Goal: Task Accomplishment & Management: Manage account settings

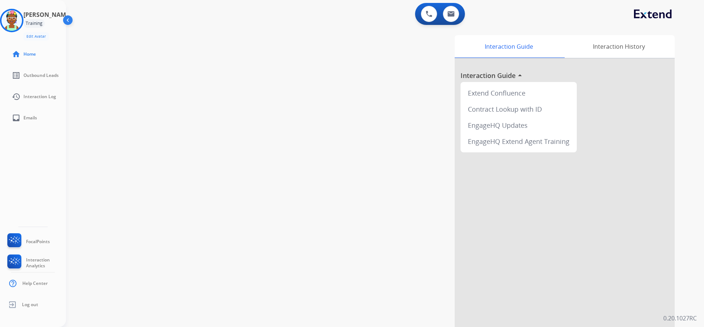
click at [162, 126] on div "swap_horiz Break voice bridge close_fullscreen Connect 3-Way Call merge_type Se…" at bounding box center [376, 179] width 620 height 306
click at [446, 15] on button at bounding box center [451, 14] width 16 height 16
select select "**********"
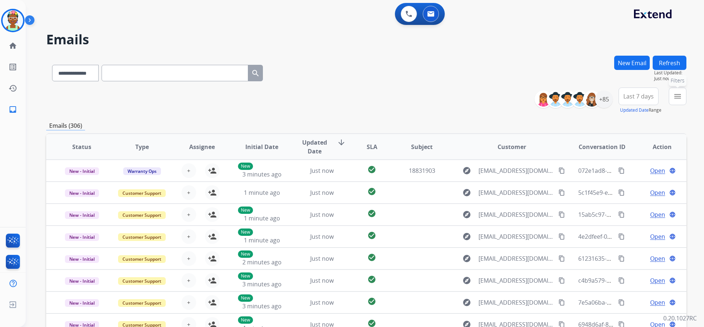
click at [675, 95] on mat-icon "menu" at bounding box center [677, 96] width 9 height 9
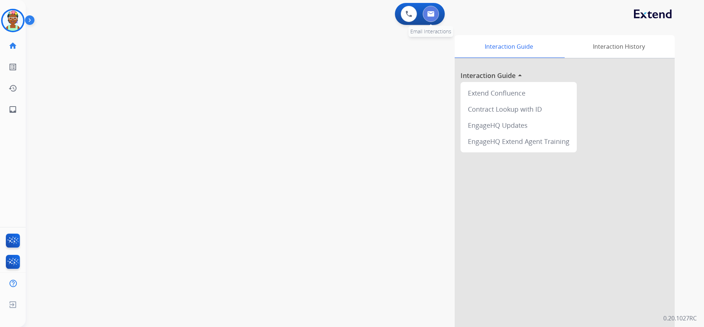
click at [430, 10] on button at bounding box center [430, 14] width 16 height 16
select select "**********"
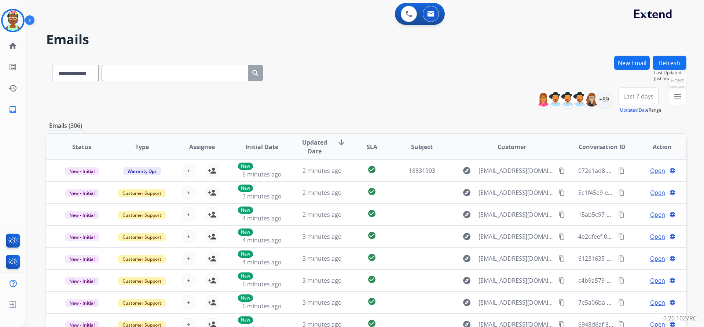
click at [683, 104] on button "menu Filters" at bounding box center [677, 97] width 18 height 18
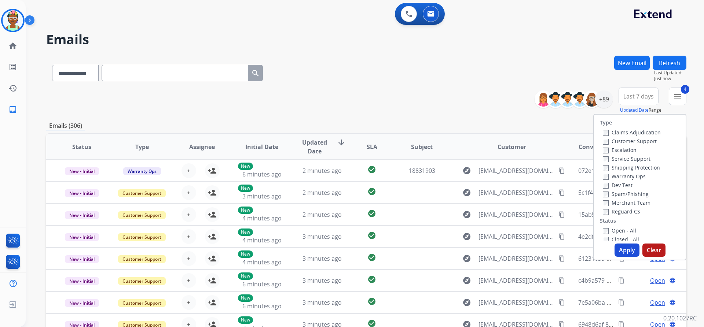
click at [615, 247] on button "Apply" at bounding box center [626, 250] width 25 height 13
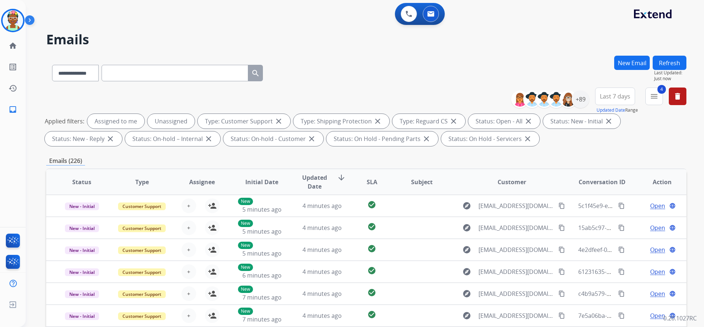
click at [615, 98] on span "Last 7 days" at bounding box center [614, 96] width 30 height 3
click at [606, 124] on div "Custom" at bounding box center [612, 123] width 40 height 11
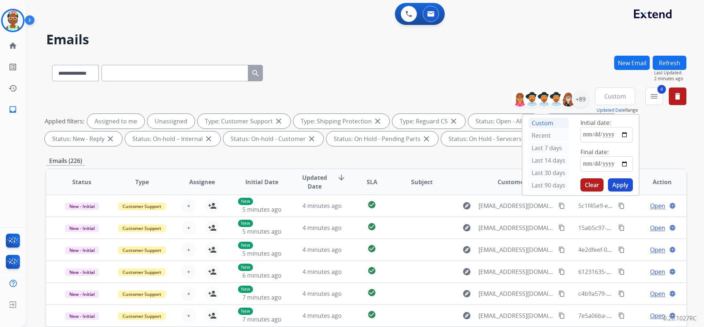
click at [612, 97] on span "Custom" at bounding box center [615, 96] width 22 height 3
click at [609, 98] on span "Custom" at bounding box center [615, 96] width 22 height 3
click at [532, 144] on div "Last 7 days" at bounding box center [548, 148] width 40 height 11
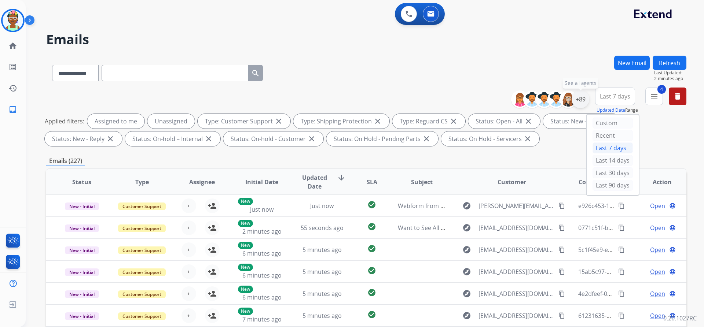
click at [578, 101] on div "+89" at bounding box center [580, 100] width 18 height 18
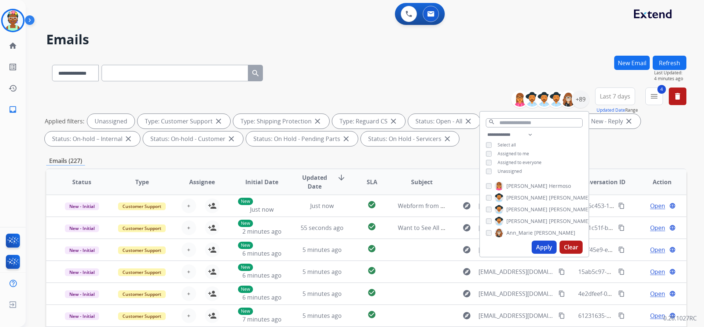
click at [542, 248] on button "Apply" at bounding box center [543, 247] width 25 height 13
click at [613, 98] on span "Last 7 days" at bounding box center [614, 96] width 30 height 3
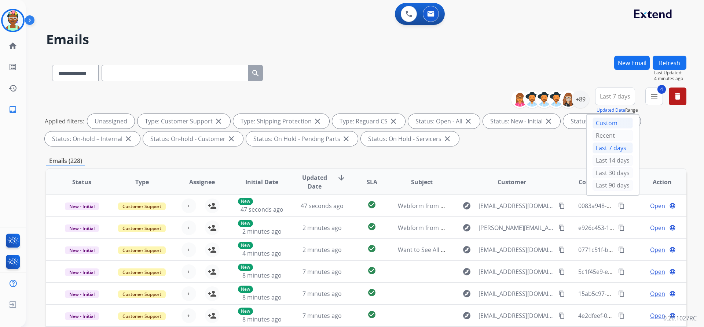
click at [603, 125] on div "Custom" at bounding box center [612, 123] width 40 height 11
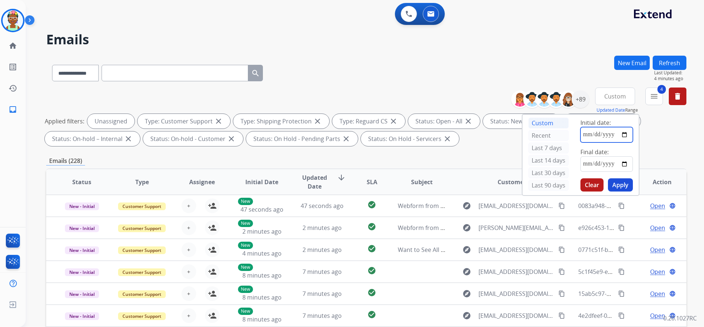
click at [596, 135] on input "date" at bounding box center [606, 134] width 52 height 15
click at [624, 136] on input "date" at bounding box center [606, 134] width 52 height 15
click at [646, 128] on div "Applied filters: Unassigned Type: Customer Support close Type: Shipping Protect…" at bounding box center [365, 130] width 640 height 32
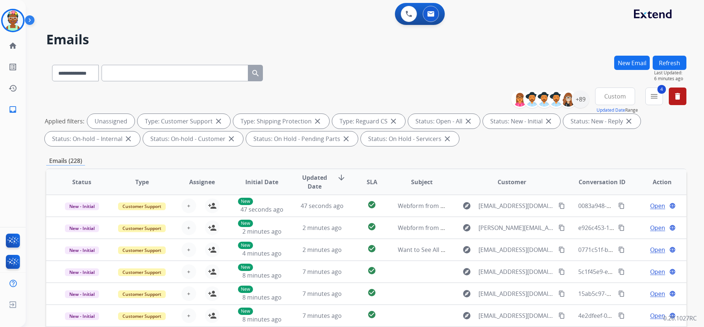
click at [615, 101] on button "Custom" at bounding box center [615, 97] width 40 height 18
click at [652, 117] on div "Applied filters: Unassigned Type: Customer Support close Type: Shipping Protect…" at bounding box center [365, 130] width 640 height 32
click at [580, 102] on div "+89" at bounding box center [580, 100] width 18 height 18
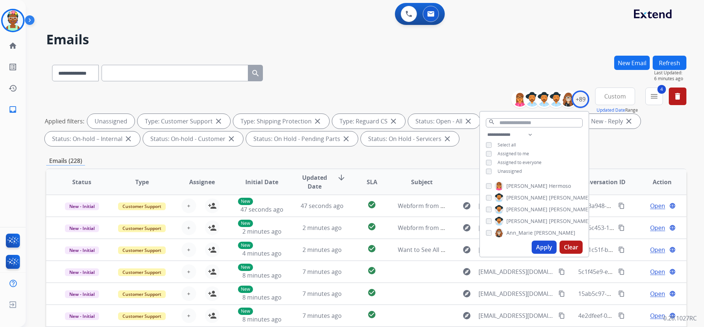
click at [616, 98] on span "Custom" at bounding box center [615, 96] width 22 height 3
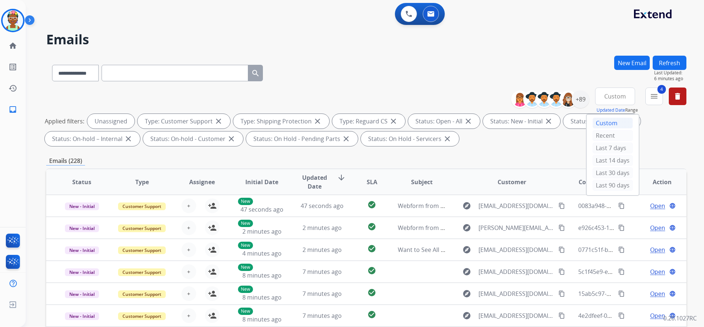
click at [455, 61] on div "**********" at bounding box center [366, 72] width 640 height 32
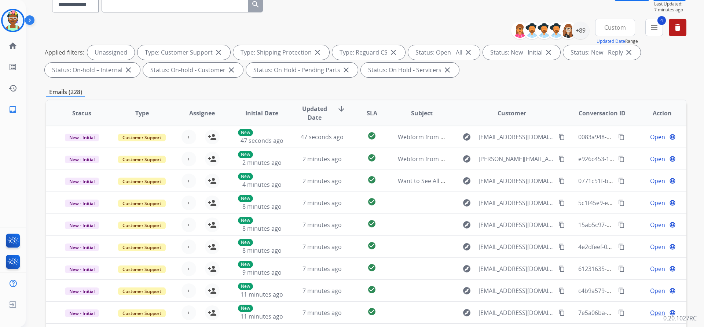
scroll to position [52, 0]
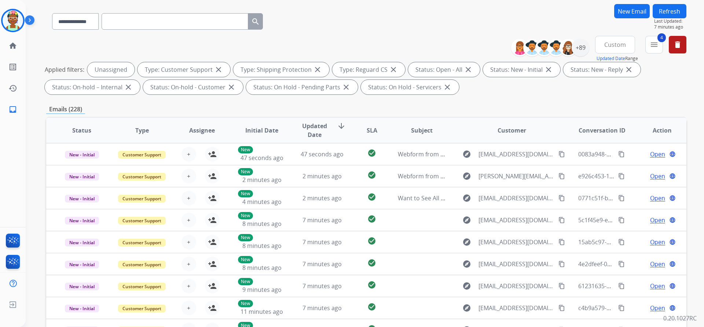
click at [619, 46] on span "Custom" at bounding box center [615, 44] width 22 height 3
click at [607, 100] on div "Last 7 days" at bounding box center [612, 96] width 40 height 11
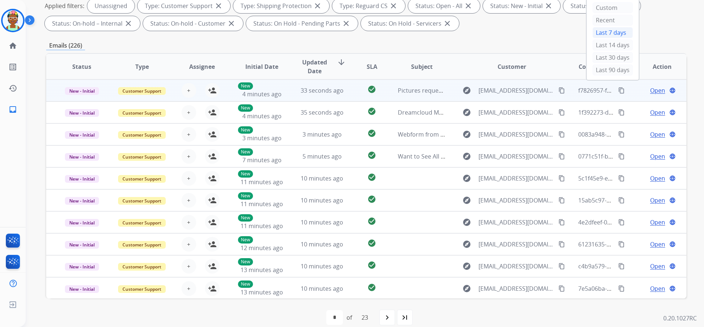
scroll to position [125, 0]
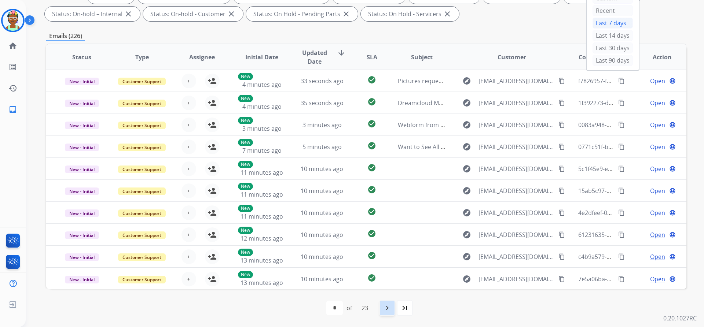
click at [389, 306] on mat-icon "navigate_next" at bounding box center [387, 308] width 9 height 9
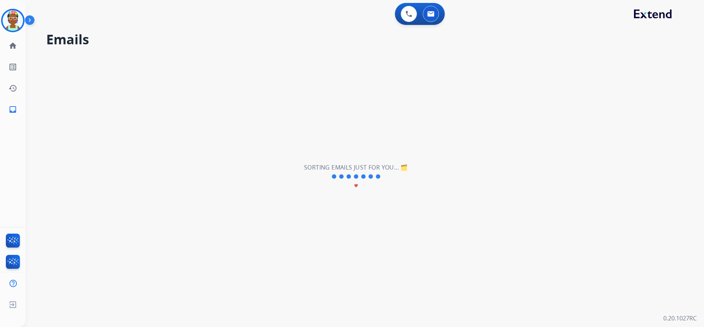
click at [389, 306] on div "**********" at bounding box center [356, 176] width 660 height 301
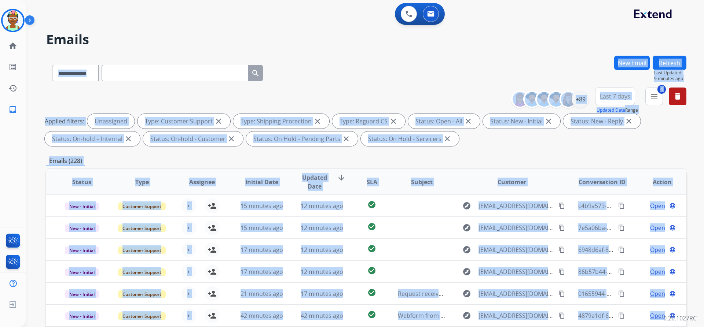
click at [429, 54] on div "**********" at bounding box center [356, 189] width 660 height 327
click at [483, 149] on div "**********" at bounding box center [366, 119] width 640 height 62
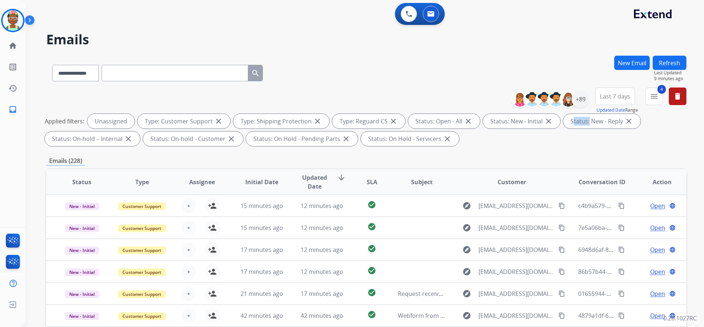
click at [484, 148] on div "**********" at bounding box center [366, 119] width 640 height 62
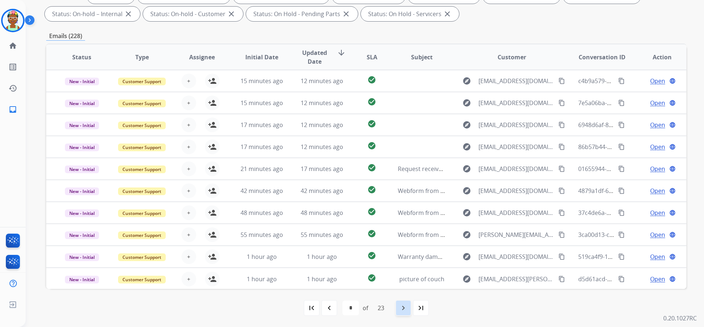
click at [409, 307] on div "navigate_next" at bounding box center [403, 308] width 16 height 16
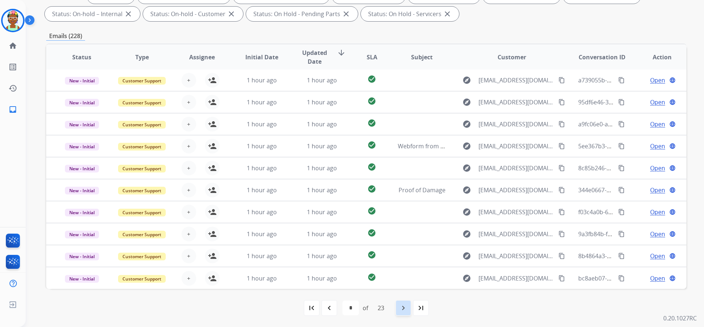
click at [407, 310] on mat-icon "navigate_next" at bounding box center [403, 308] width 9 height 9
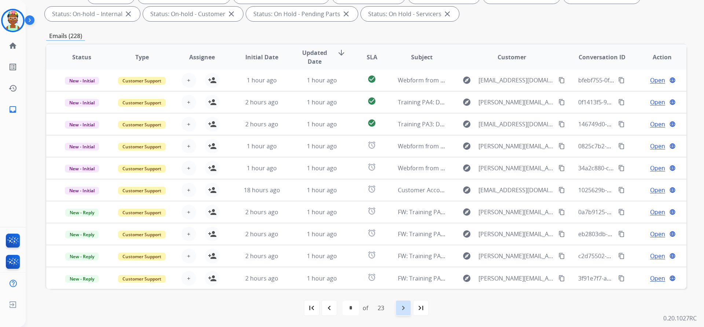
click at [403, 305] on mat-icon "navigate_next" at bounding box center [403, 308] width 9 height 9
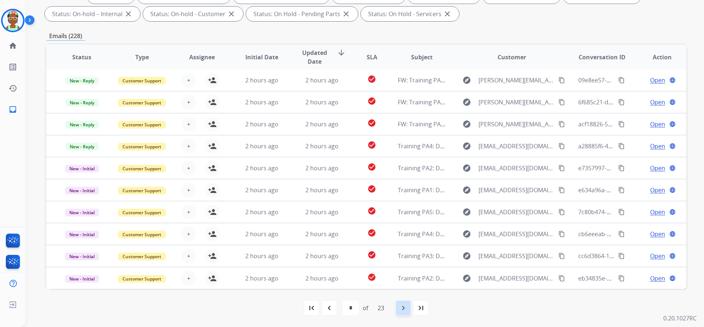
click at [399, 304] on div "navigate_next" at bounding box center [403, 308] width 16 height 16
click at [403, 301] on div "navigate_next" at bounding box center [403, 308] width 16 height 16
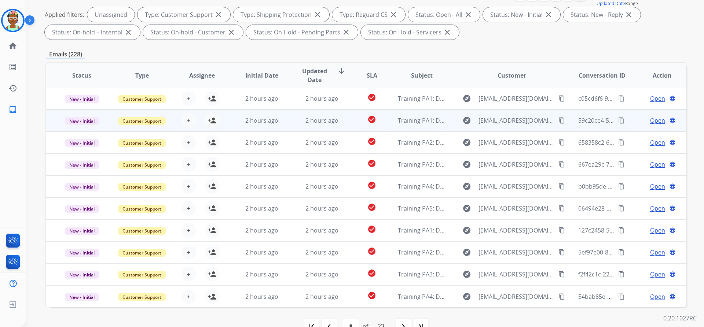
scroll to position [110, 0]
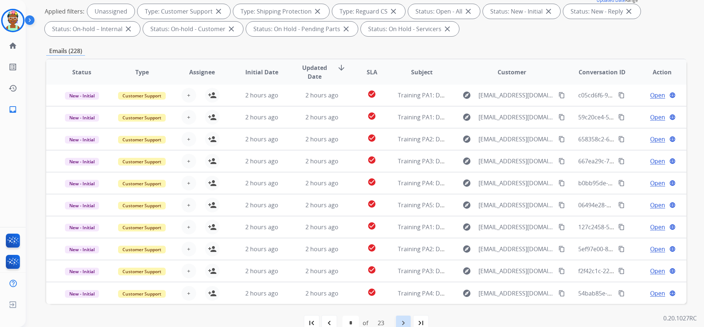
click at [409, 320] on div "navigate_next" at bounding box center [403, 323] width 16 height 16
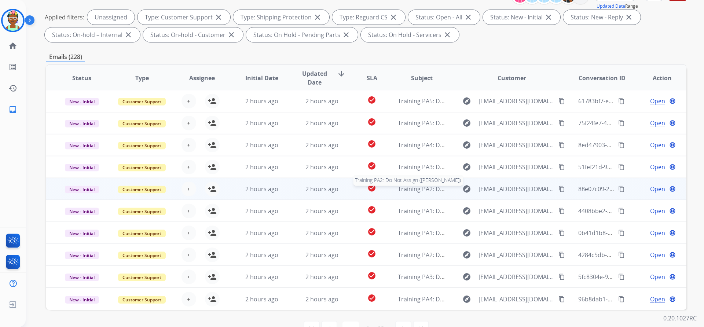
scroll to position [125, 0]
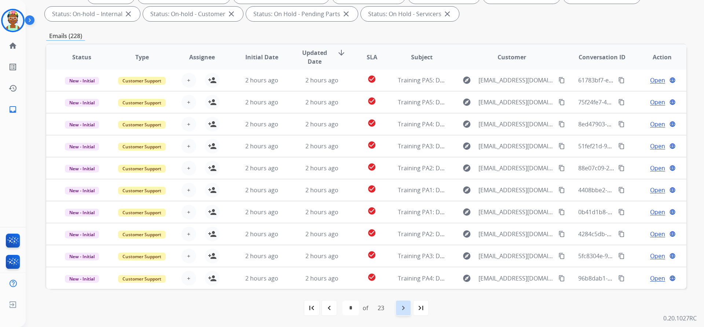
click at [404, 304] on mat-icon "navigate_next" at bounding box center [403, 308] width 9 height 9
click at [400, 309] on mat-icon "navigate_next" at bounding box center [403, 308] width 9 height 9
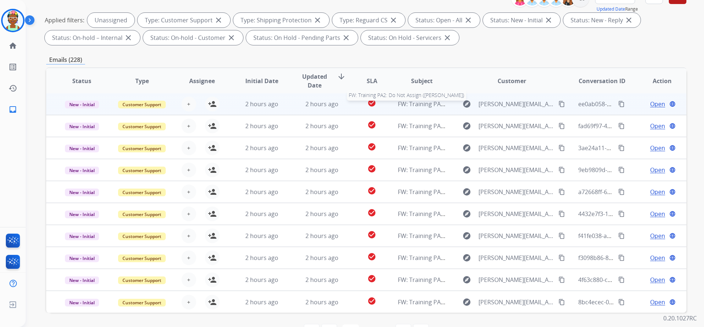
scroll to position [110, 0]
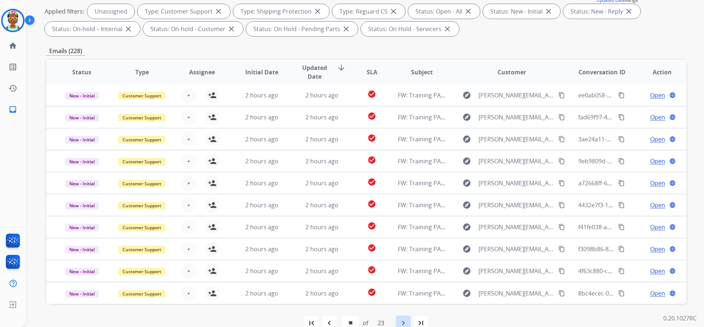
click at [407, 322] on mat-icon "navigate_next" at bounding box center [403, 323] width 9 height 9
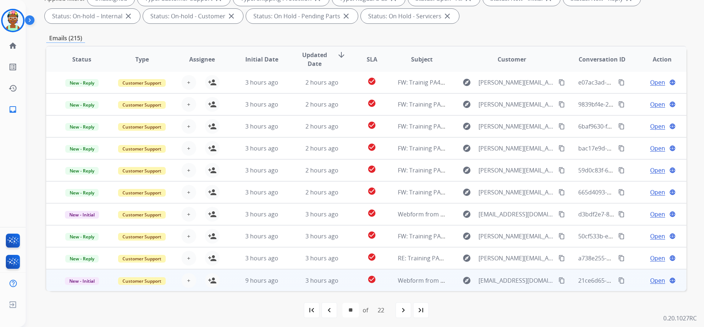
scroll to position [125, 0]
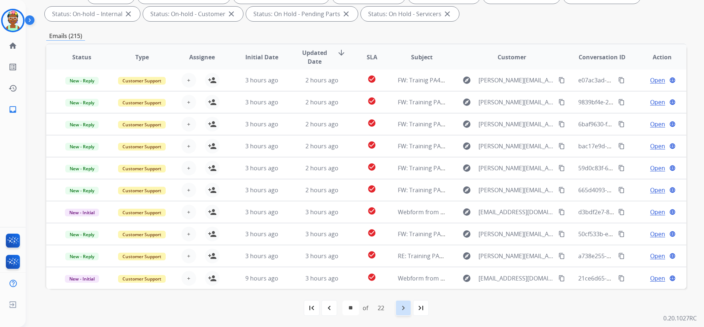
click at [400, 309] on mat-icon "navigate_next" at bounding box center [403, 308] width 9 height 9
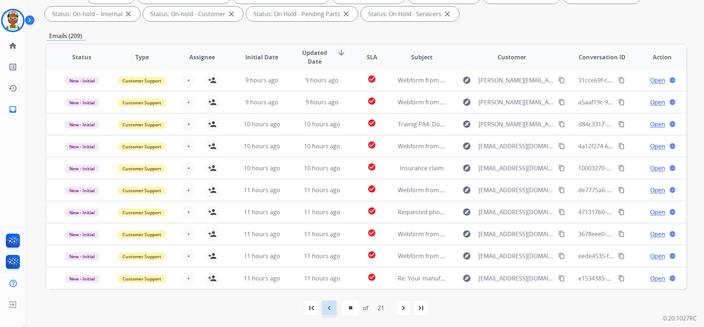
click at [332, 311] on div "navigate_before" at bounding box center [329, 308] width 16 height 16
click at [335, 305] on div "navigate_before" at bounding box center [329, 308] width 16 height 16
click at [335, 309] on div "navigate_before" at bounding box center [329, 308] width 16 height 16
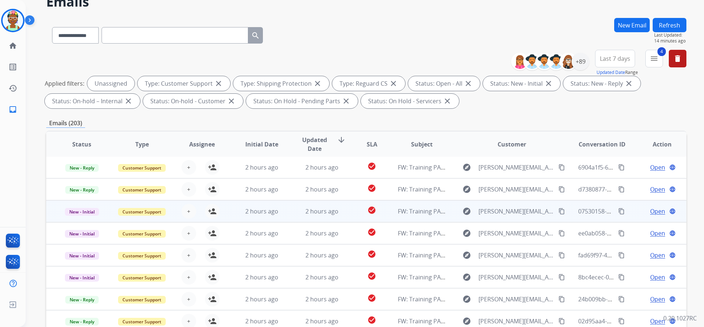
scroll to position [110, 0]
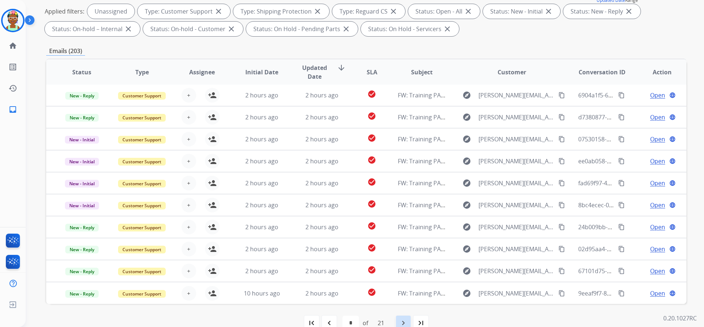
click at [405, 322] on mat-icon "navigate_next" at bounding box center [403, 323] width 9 height 9
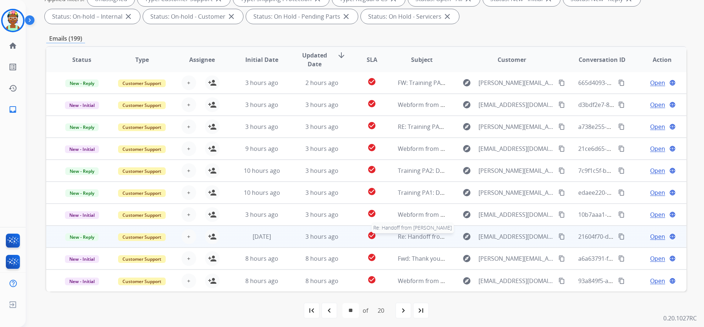
scroll to position [125, 0]
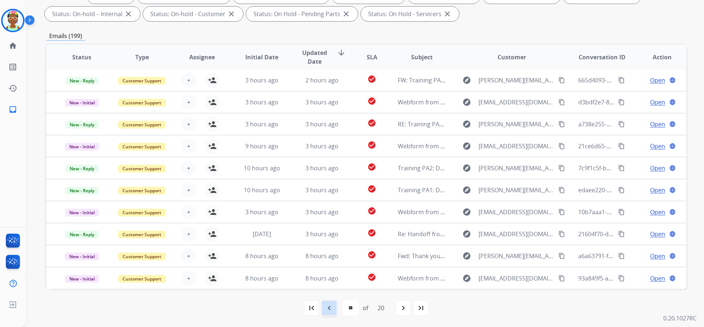
click at [331, 309] on mat-icon "navigate_before" at bounding box center [329, 308] width 9 height 9
click at [326, 308] on mat-icon "navigate_before" at bounding box center [329, 308] width 9 height 9
click at [402, 314] on div "navigate_next" at bounding box center [403, 308] width 16 height 16
click at [400, 304] on mat-icon "navigate_next" at bounding box center [403, 308] width 9 height 9
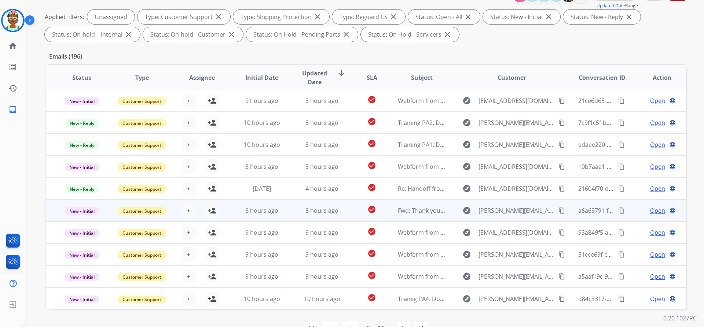
scroll to position [110, 0]
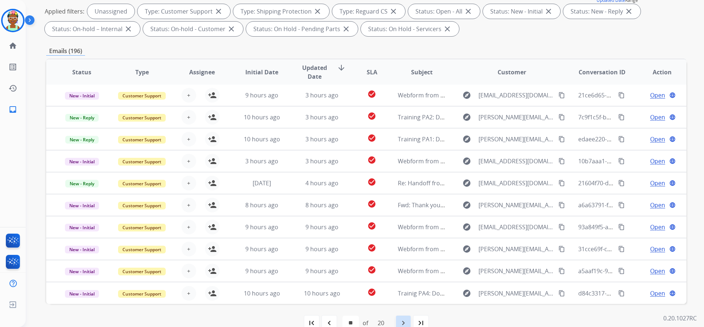
click at [397, 322] on div "navigate_next" at bounding box center [403, 323] width 16 height 16
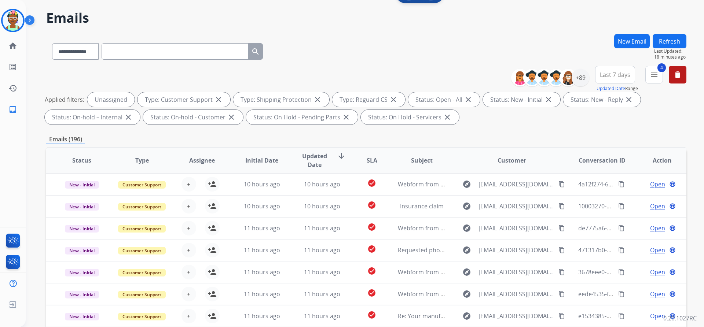
scroll to position [0, 0]
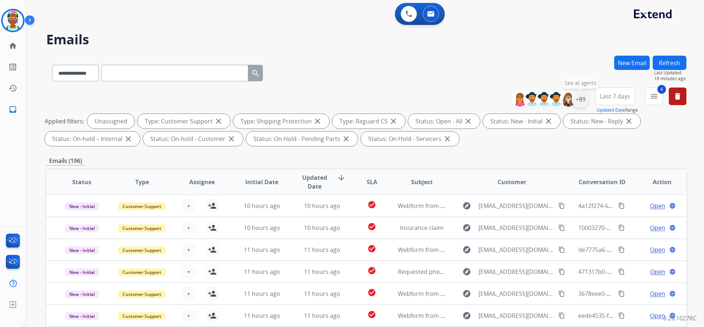
click at [575, 107] on div "+89" at bounding box center [580, 100] width 18 height 18
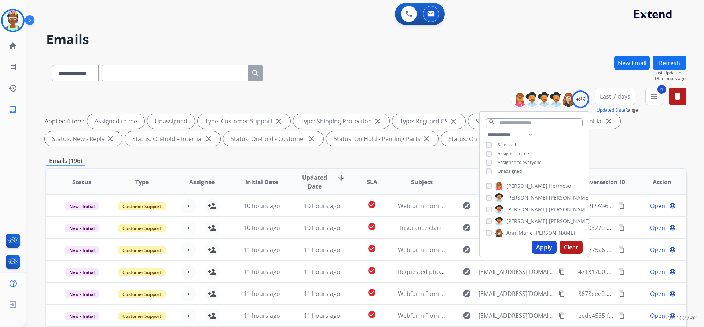
click at [544, 249] on button "Apply" at bounding box center [543, 247] width 25 height 13
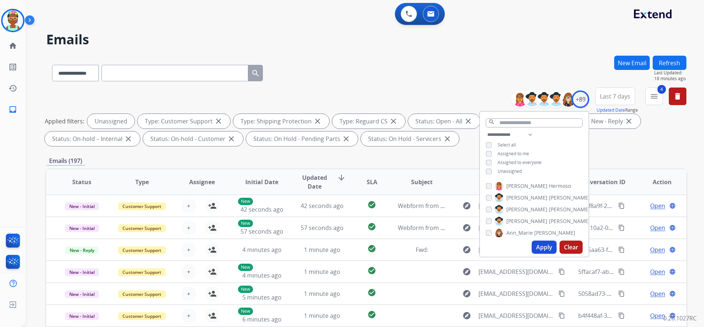
click at [546, 245] on button "Apply" at bounding box center [543, 247] width 25 height 13
click at [626, 156] on div "**********" at bounding box center [366, 254] width 640 height 396
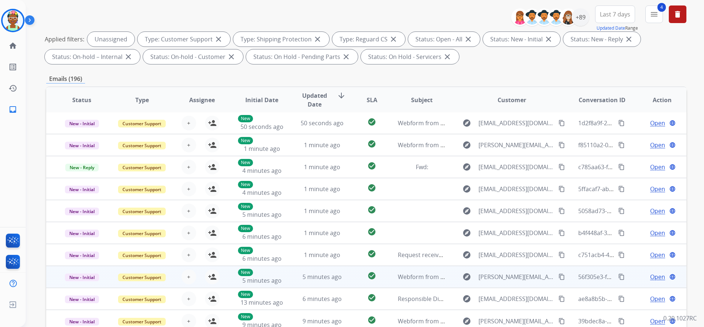
scroll to position [125, 0]
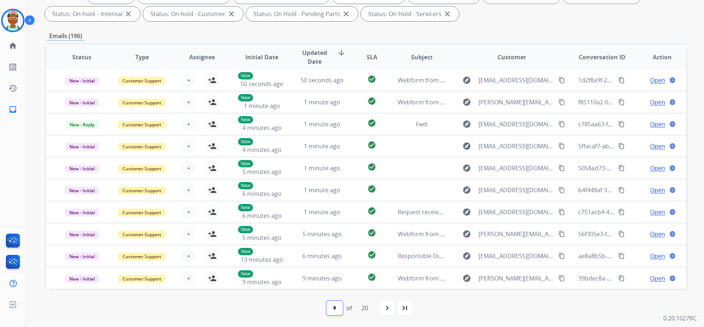
click at [335, 311] on select "* * * * * * * * * ** ** ** ** ** ** ** ** ** ** **" at bounding box center [334, 308] width 16 height 15
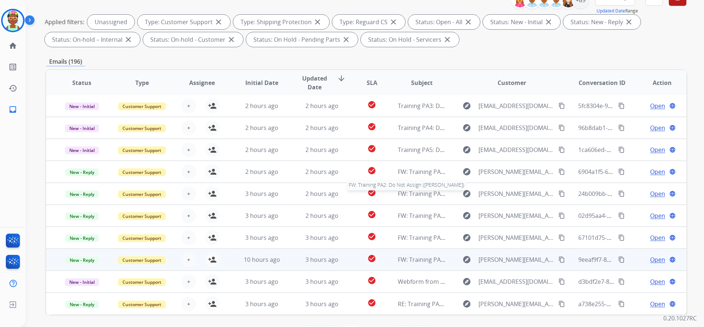
scroll to position [110, 0]
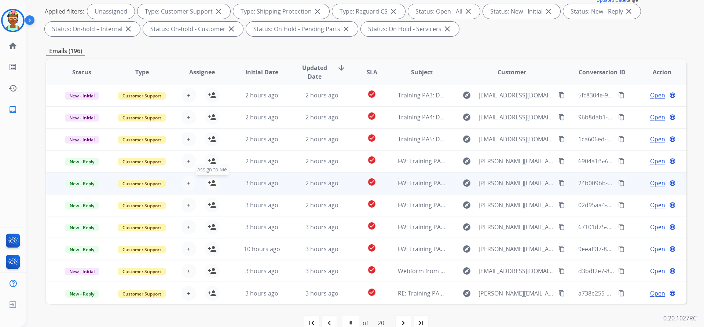
click at [211, 184] on mat-icon "person_add" at bounding box center [212, 183] width 9 height 9
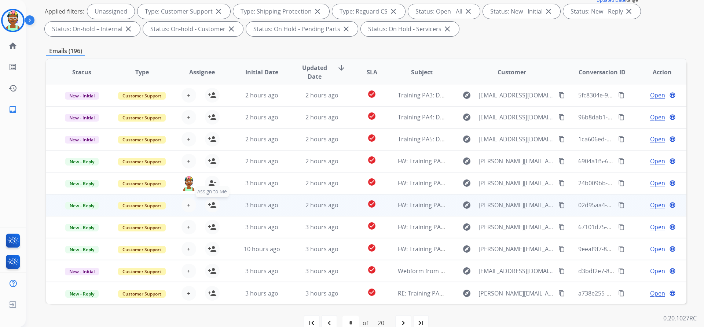
click at [210, 205] on mat-icon "person_add" at bounding box center [212, 205] width 9 height 9
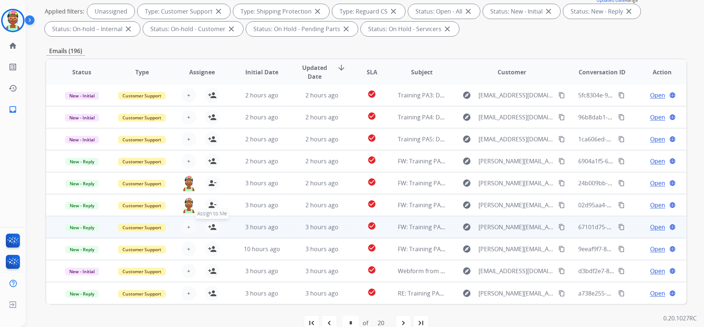
click at [210, 226] on mat-icon "person_add" at bounding box center [212, 227] width 9 height 9
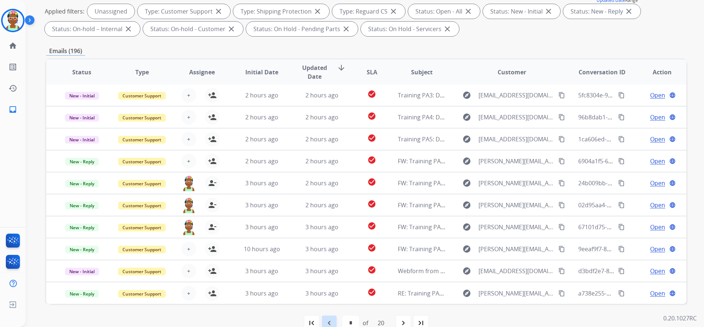
click at [326, 317] on div "navigate_before" at bounding box center [329, 323] width 16 height 16
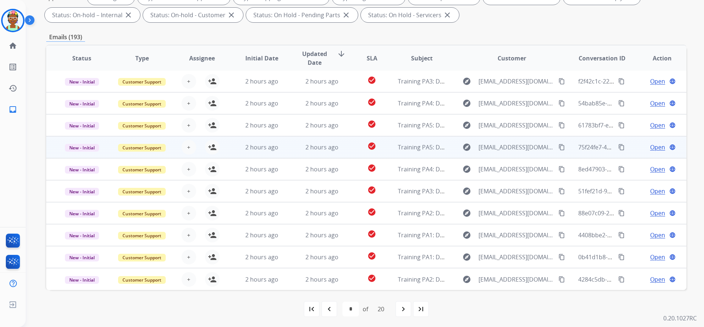
scroll to position [125, 0]
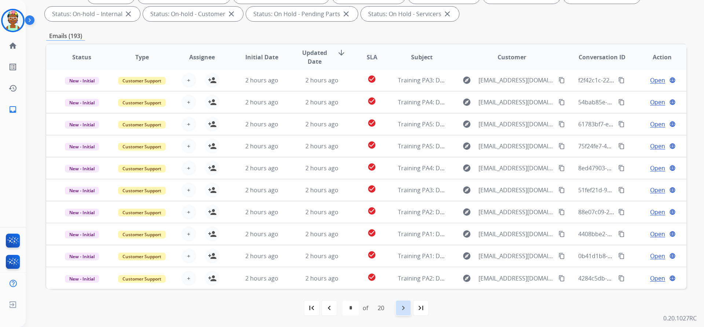
click at [402, 310] on mat-icon "navigate_next" at bounding box center [403, 308] width 9 height 9
click at [401, 309] on mat-icon "navigate_next" at bounding box center [403, 308] width 9 height 9
click at [329, 306] on mat-icon "navigate_before" at bounding box center [329, 308] width 9 height 9
click at [327, 307] on mat-icon "navigate_before" at bounding box center [329, 308] width 9 height 9
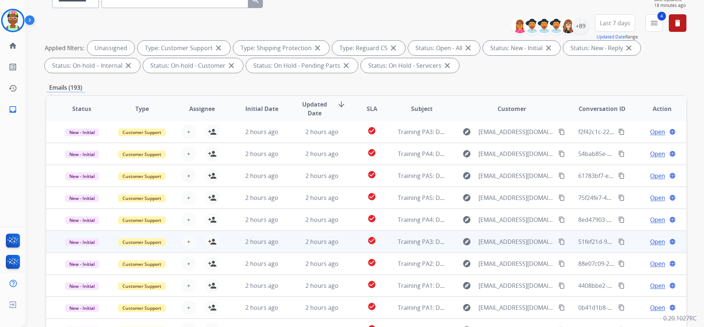
scroll to position [110, 0]
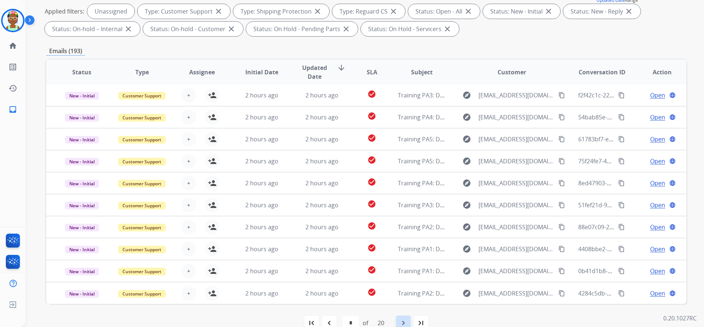
click at [402, 322] on mat-icon "navigate_next" at bounding box center [403, 323] width 9 height 9
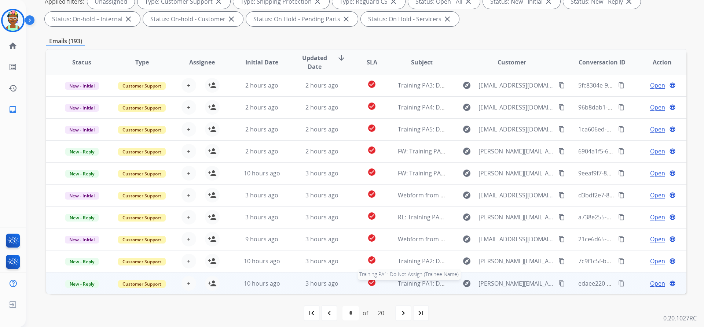
scroll to position [125, 0]
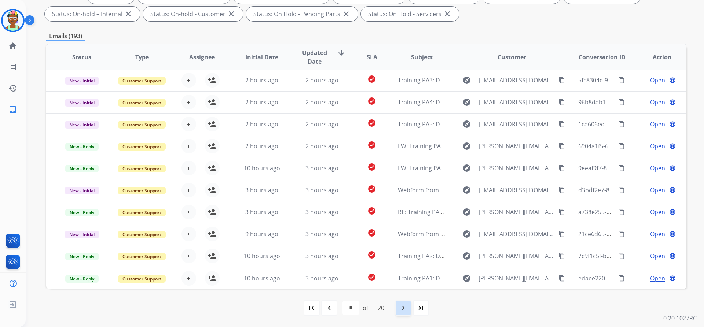
click at [402, 306] on mat-icon "navigate_next" at bounding box center [403, 308] width 9 height 9
click at [333, 310] on div "navigate_before" at bounding box center [329, 308] width 16 height 16
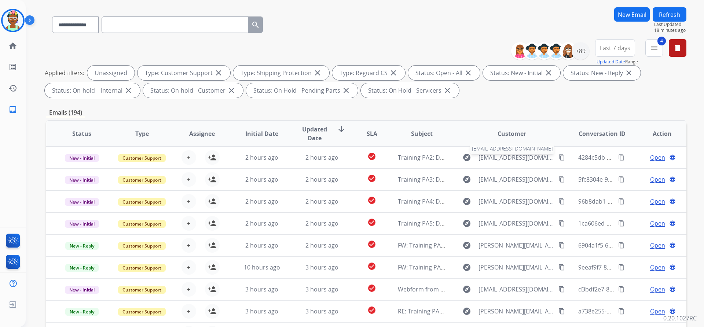
scroll to position [0, 0]
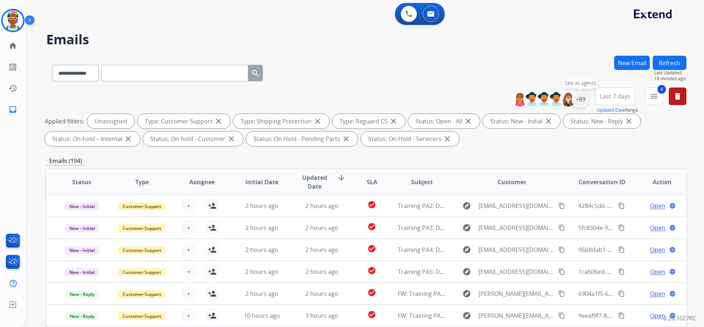
click at [582, 103] on div "+89" at bounding box center [580, 100] width 18 height 18
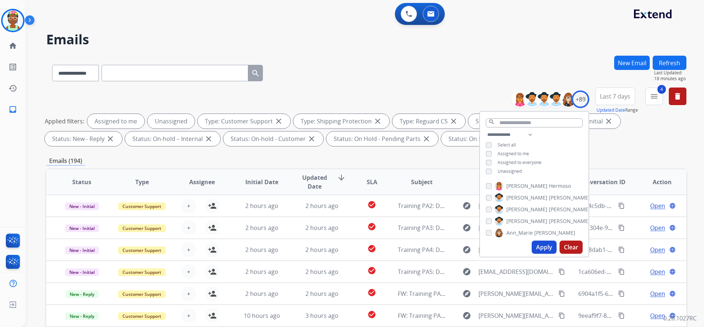
click at [543, 243] on button "Apply" at bounding box center [543, 247] width 25 height 13
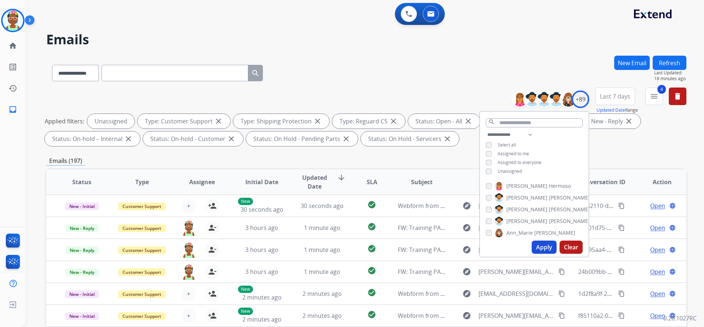
click at [539, 247] on button "Apply" at bounding box center [543, 247] width 25 height 13
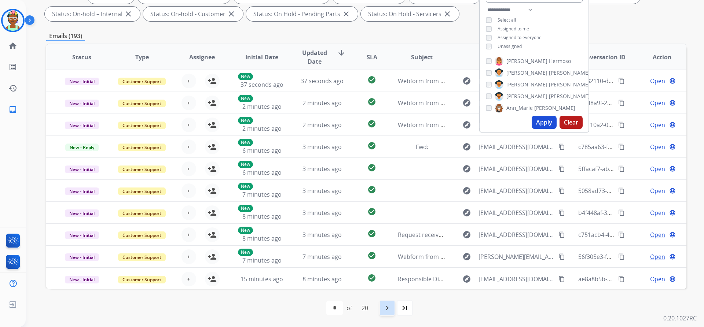
click at [388, 306] on mat-icon "navigate_next" at bounding box center [387, 308] width 9 height 9
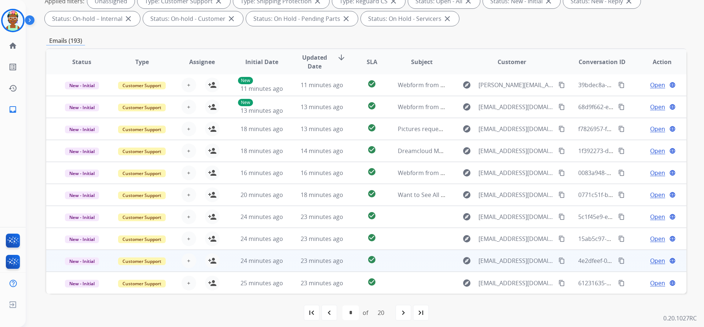
scroll to position [125, 0]
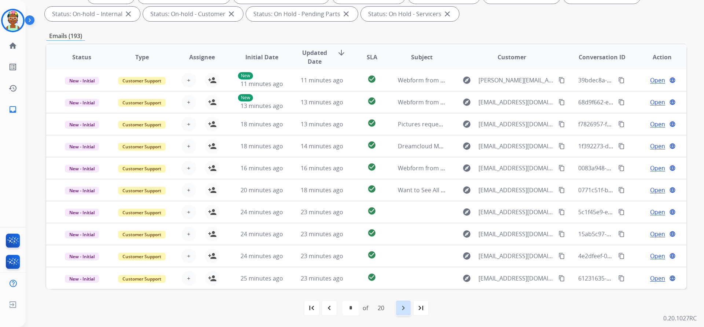
click at [398, 309] on div "navigate_next" at bounding box center [403, 308] width 16 height 16
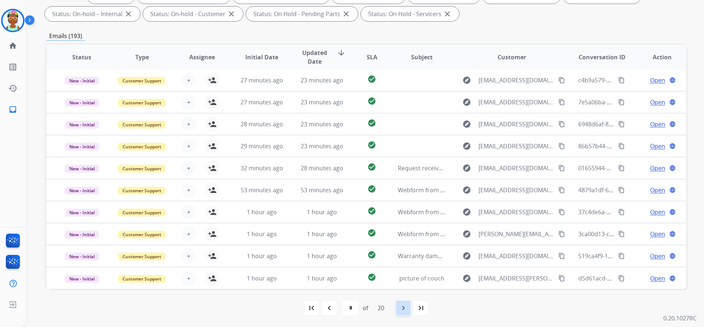
click at [400, 310] on mat-icon "navigate_next" at bounding box center [403, 308] width 9 height 9
click at [405, 307] on mat-icon "navigate_next" at bounding box center [403, 308] width 9 height 9
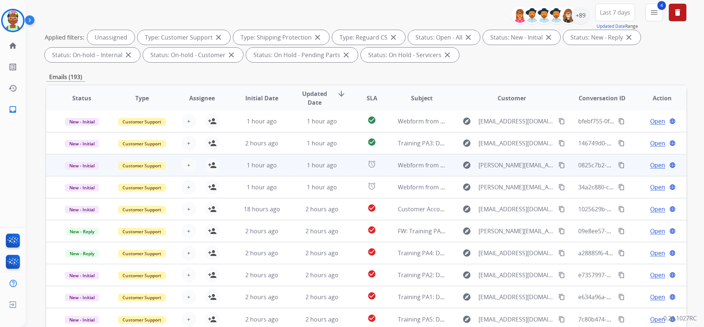
scroll to position [110, 0]
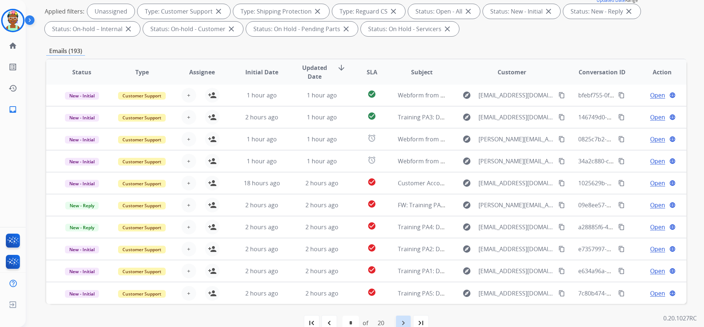
click at [410, 320] on div "navigate_next" at bounding box center [403, 323] width 16 height 16
click at [407, 324] on mat-icon "navigate_next" at bounding box center [403, 323] width 9 height 9
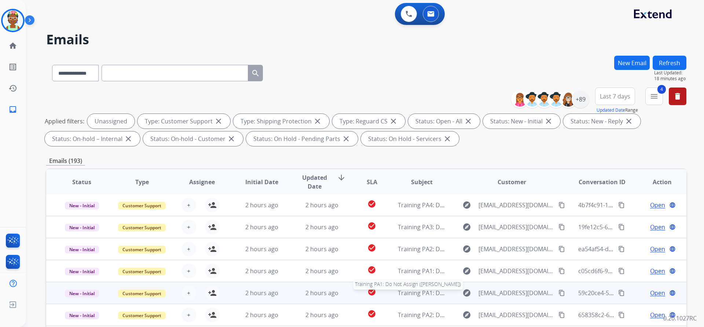
scroll to position [125, 0]
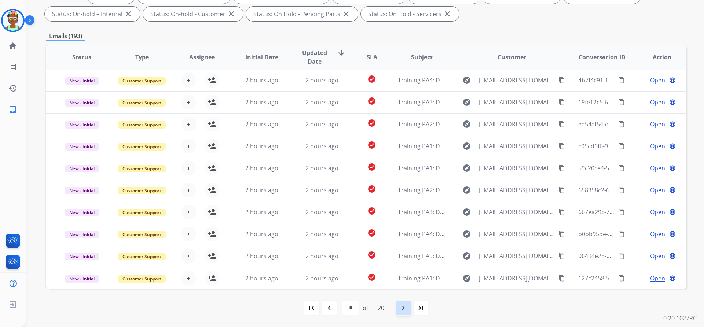
click at [405, 305] on mat-icon "navigate_next" at bounding box center [403, 308] width 9 height 9
click at [405, 310] on mat-icon "navigate_next" at bounding box center [403, 308] width 9 height 9
select select "*"
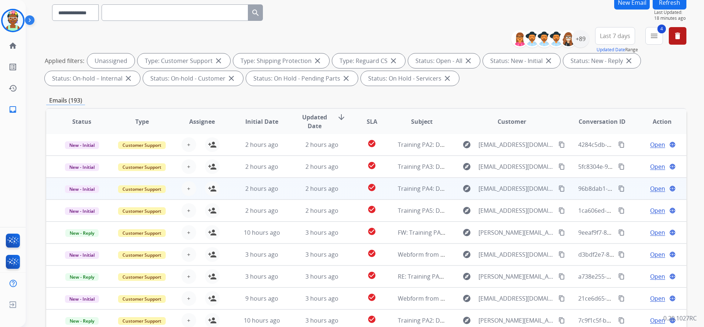
scroll to position [73, 0]
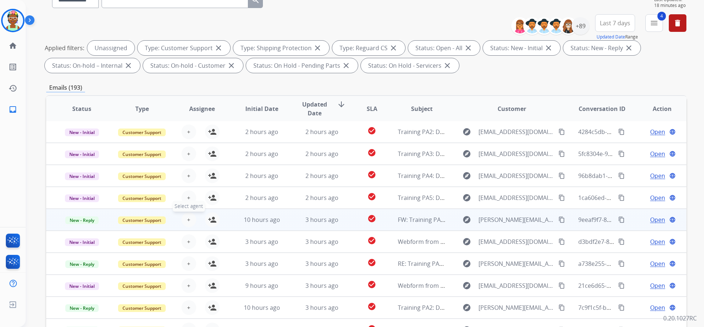
click at [188, 219] on span "+" at bounding box center [188, 219] width 3 height 9
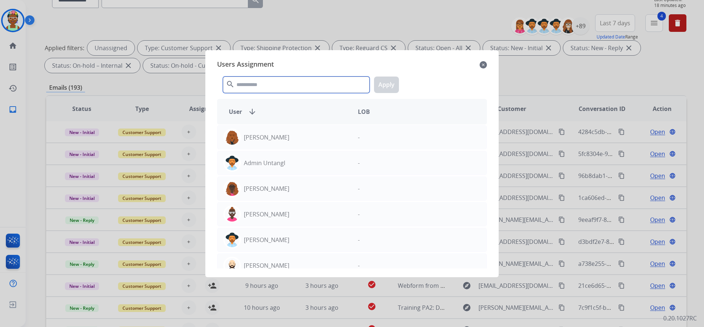
click at [285, 79] on input "text" at bounding box center [296, 85] width 147 height 16
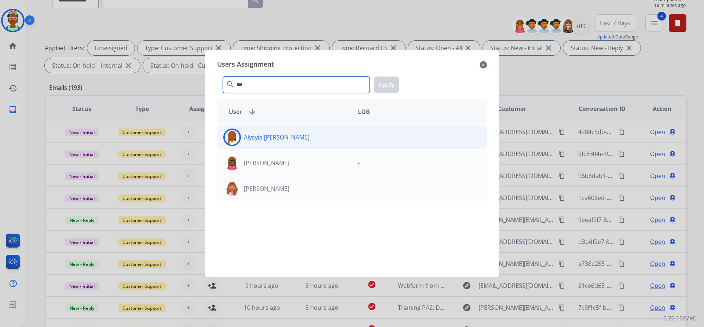
type input "***"
click at [280, 136] on div "Alysyia [PERSON_NAME]" at bounding box center [284, 138] width 134 height 18
click at [384, 86] on button "Apply" at bounding box center [386, 85] width 25 height 16
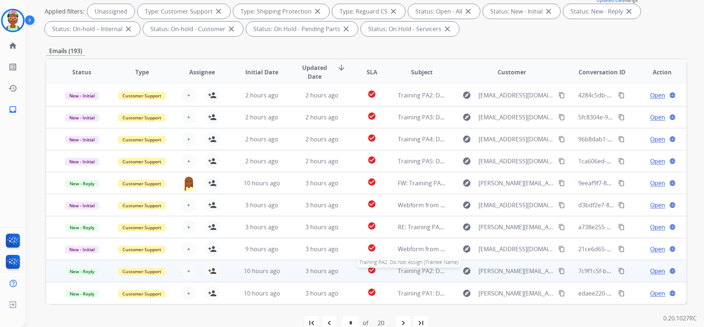
scroll to position [125, 0]
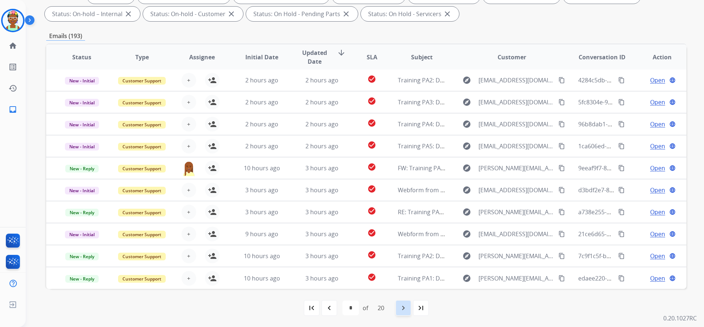
click at [405, 307] on mat-icon "navigate_next" at bounding box center [403, 308] width 9 height 9
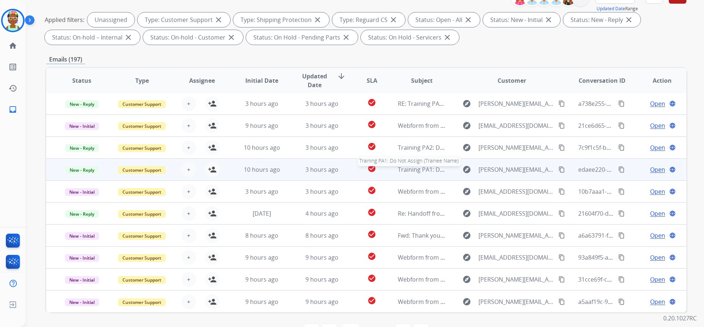
scroll to position [110, 0]
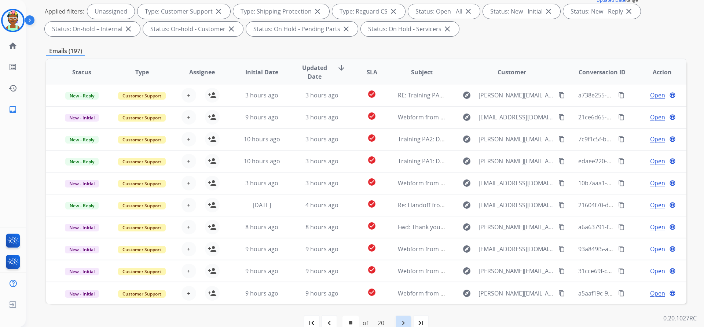
click at [403, 317] on div "navigate_next" at bounding box center [403, 323] width 16 height 16
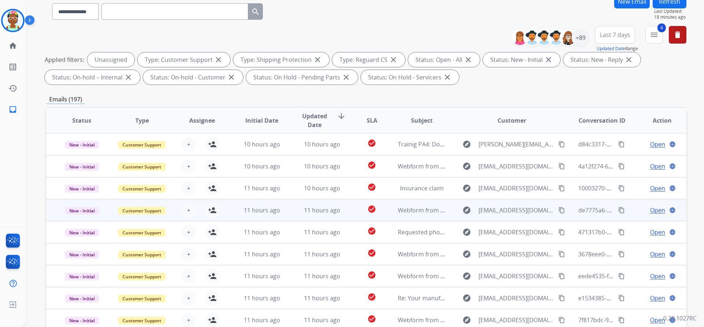
scroll to position [0, 0]
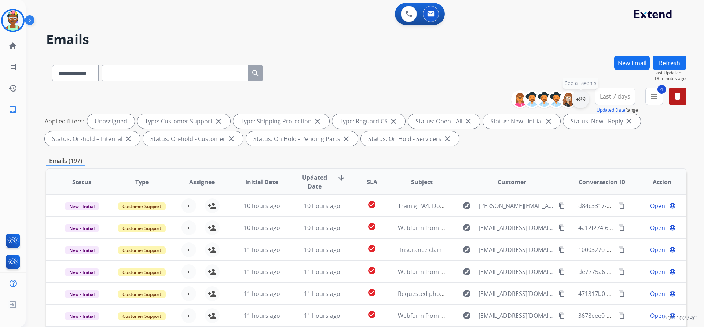
click at [577, 99] on div "+89" at bounding box center [580, 100] width 18 height 18
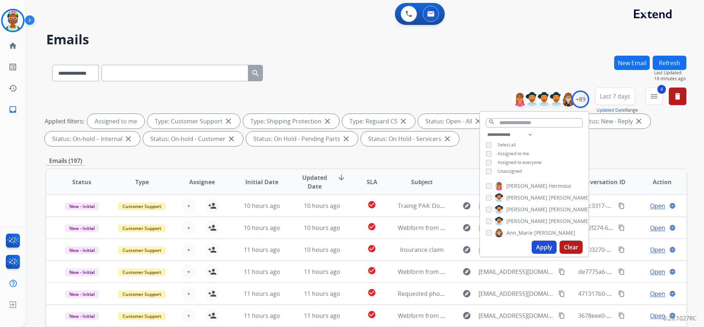
click at [544, 248] on button "Apply" at bounding box center [543, 247] width 25 height 13
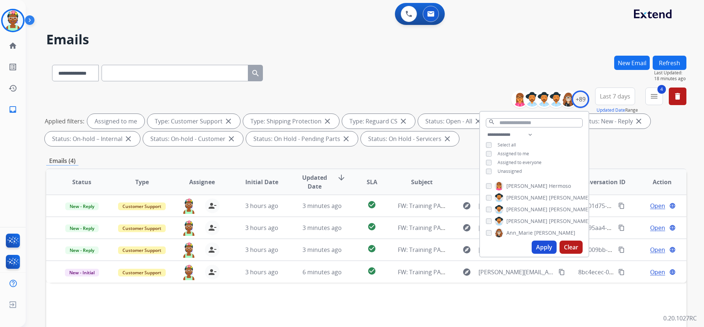
click at [414, 305] on div "Status Type Assignee Initial Date Updated Date arrow_downward SLA Subject Custo…" at bounding box center [366, 291] width 640 height 245
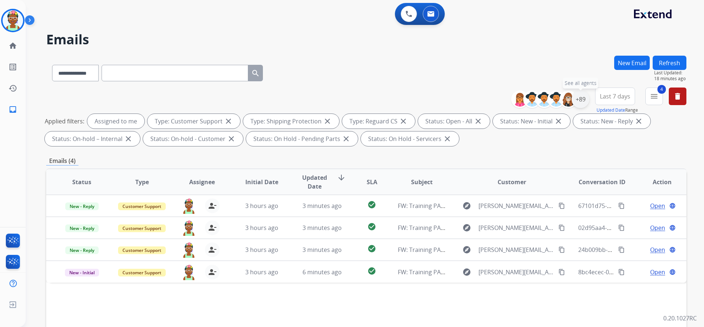
click at [579, 99] on div "+89" at bounding box center [580, 100] width 18 height 18
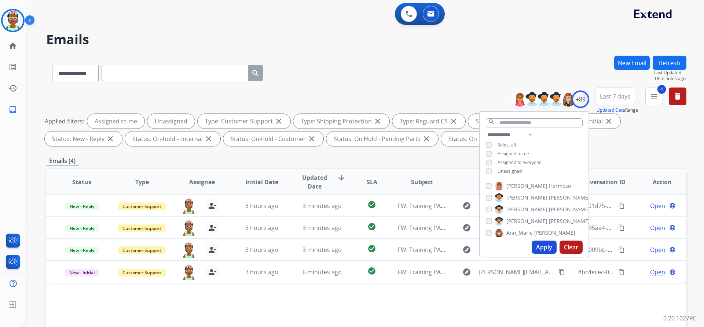
click at [541, 249] on button "Apply" at bounding box center [543, 247] width 25 height 13
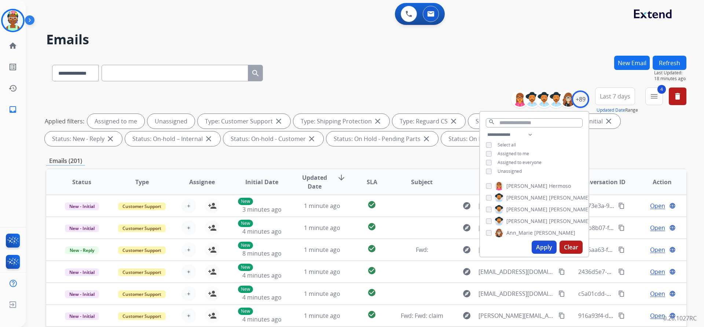
click at [336, 94] on div "**********" at bounding box center [366, 119] width 640 height 62
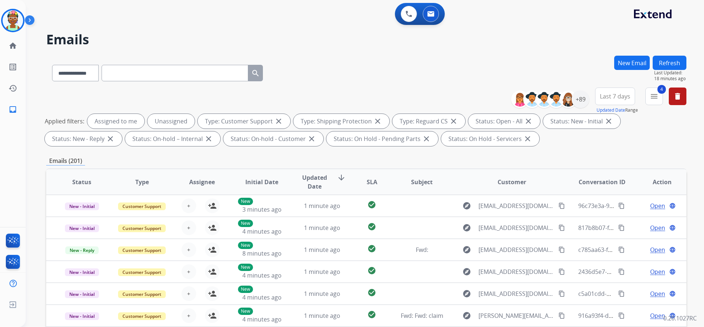
click at [518, 181] on span "Customer" at bounding box center [511, 182] width 29 height 9
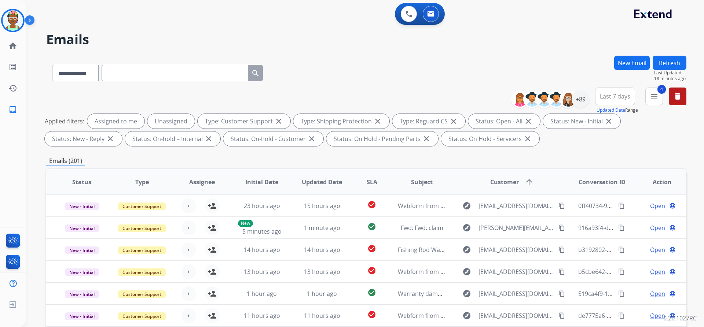
click at [517, 181] on span "Customer arrow_upward" at bounding box center [511, 182] width 43 height 9
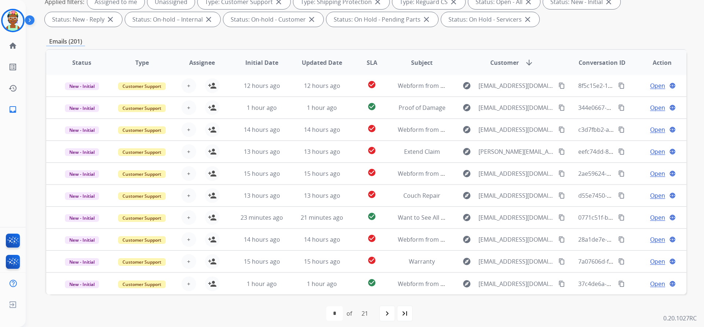
scroll to position [125, 0]
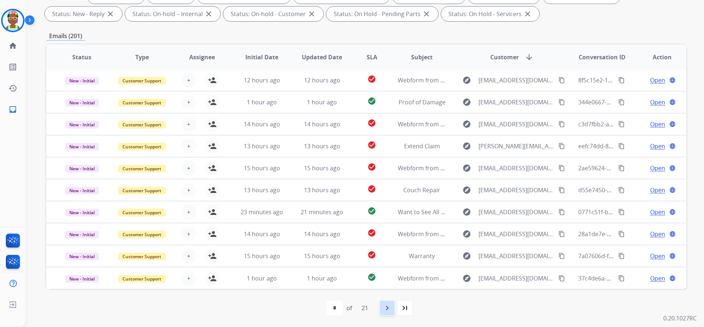
click at [395, 306] on div "navigate_next" at bounding box center [387, 308] width 16 height 16
click at [406, 303] on div "navigate_next" at bounding box center [403, 308] width 16 height 16
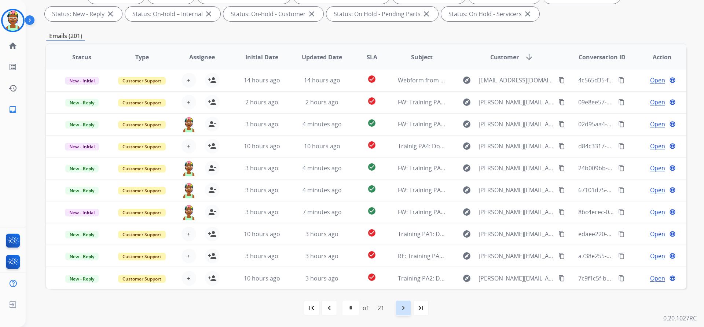
click at [399, 311] on div "navigate_next" at bounding box center [403, 308] width 16 height 16
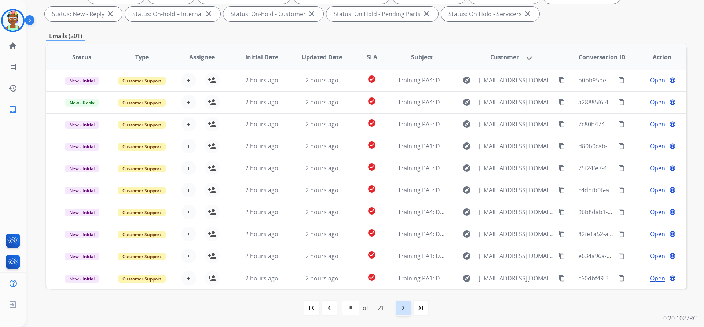
click at [402, 304] on mat-icon "navigate_next" at bounding box center [403, 308] width 9 height 9
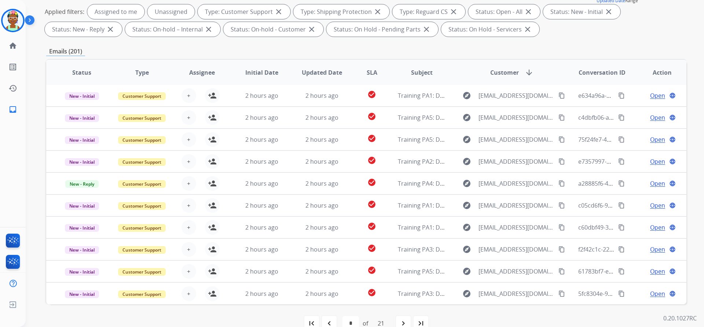
scroll to position [110, 0]
click at [406, 319] on mat-icon "navigate_next" at bounding box center [403, 323] width 9 height 9
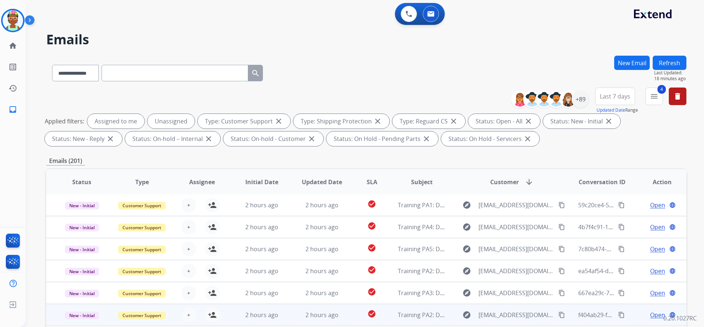
scroll to position [125, 0]
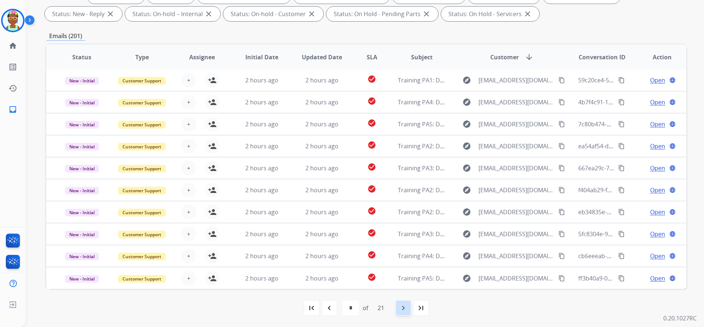
click at [403, 306] on mat-icon "navigate_next" at bounding box center [403, 308] width 9 height 9
click at [400, 307] on mat-icon "navigate_next" at bounding box center [403, 308] width 9 height 9
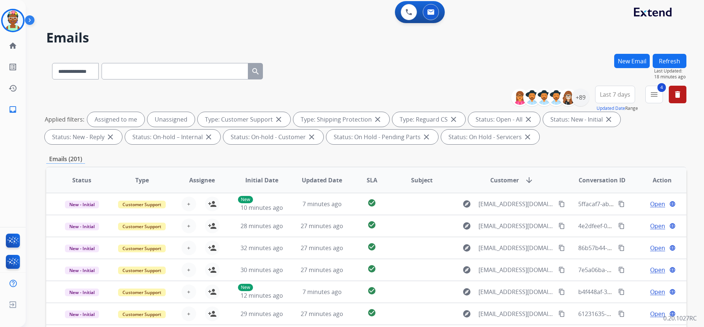
scroll to position [0, 0]
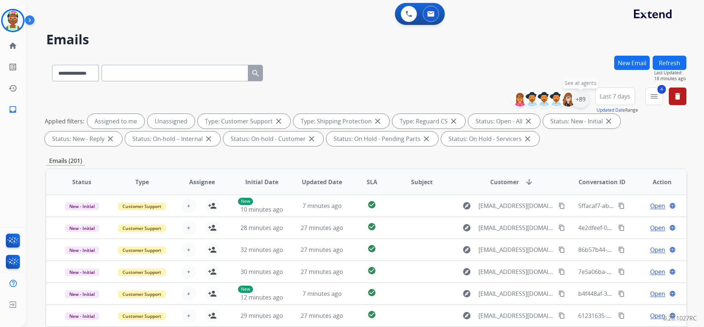
click at [582, 98] on div "+89" at bounding box center [580, 100] width 18 height 18
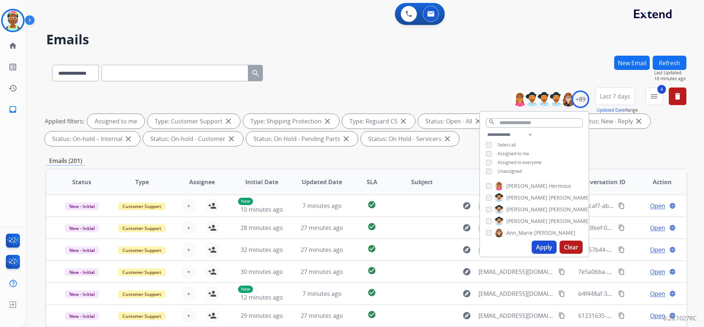
click at [535, 245] on button "Apply" at bounding box center [543, 247] width 25 height 13
select select "*"
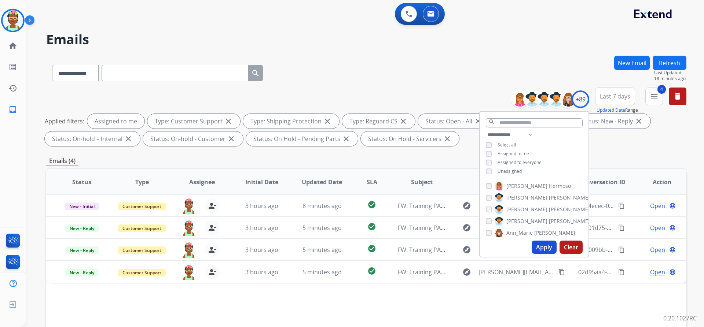
click at [558, 301] on div "Status Type Assignee Initial Date Updated Date SLA Subject Customer arrow_downw…" at bounding box center [366, 291] width 640 height 245
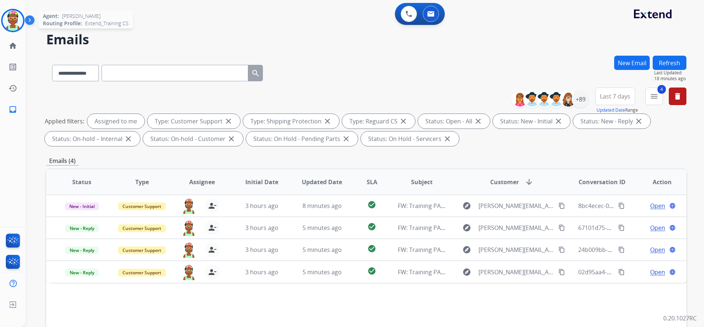
click at [15, 21] on img at bounding box center [13, 20] width 21 height 21
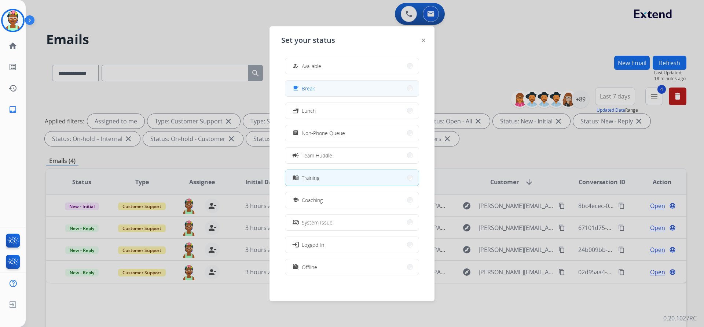
click at [340, 88] on button "free_breakfast Break" at bounding box center [351, 89] width 133 height 16
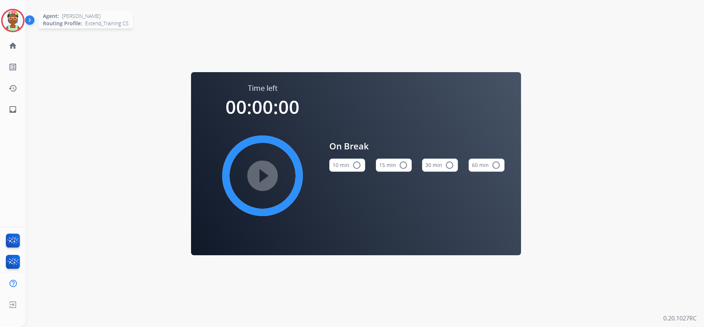
click at [16, 22] on img at bounding box center [13, 20] width 21 height 21
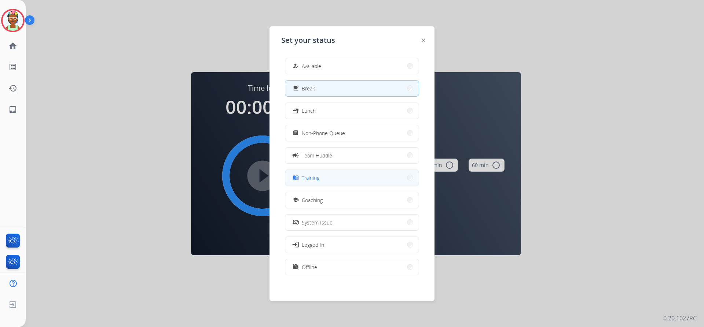
click at [333, 181] on button "menu_book Training" at bounding box center [351, 178] width 133 height 16
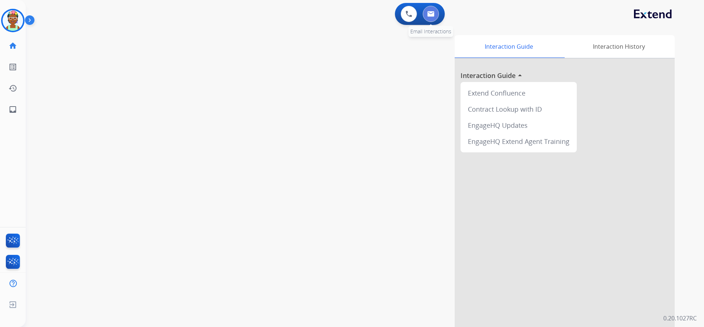
click at [425, 15] on button at bounding box center [430, 14] width 16 height 16
select select "**********"
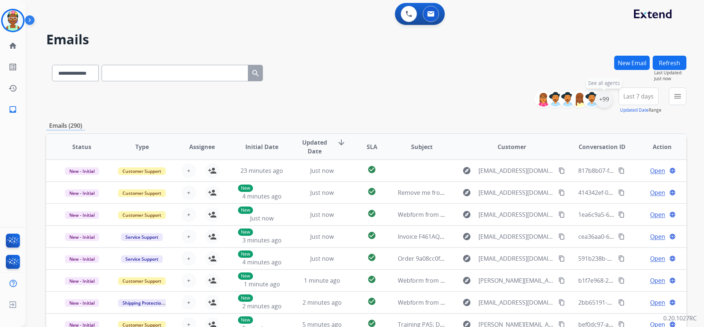
click at [604, 103] on div "+99" at bounding box center [604, 100] width 18 height 18
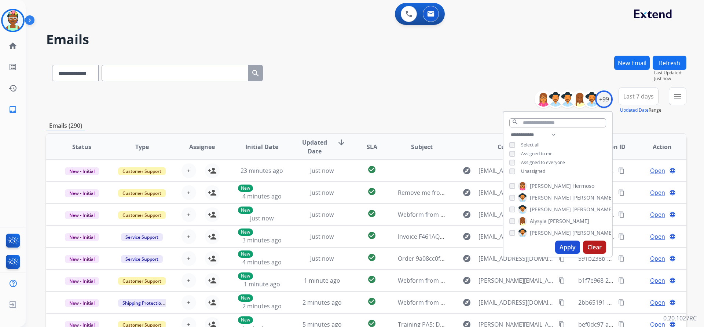
click at [562, 245] on button "Apply" at bounding box center [567, 247] width 25 height 13
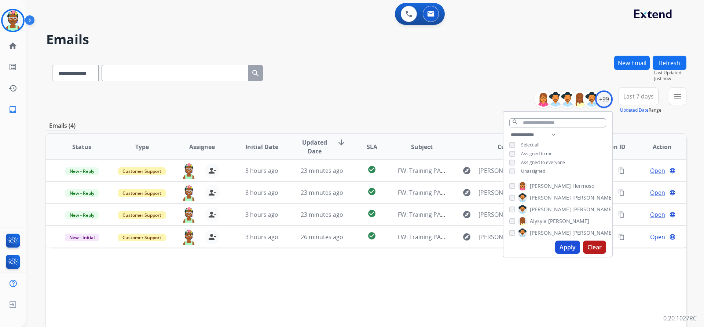
click at [408, 59] on div "**********" at bounding box center [366, 72] width 640 height 32
